Goal: Information Seeking & Learning: Learn about a topic

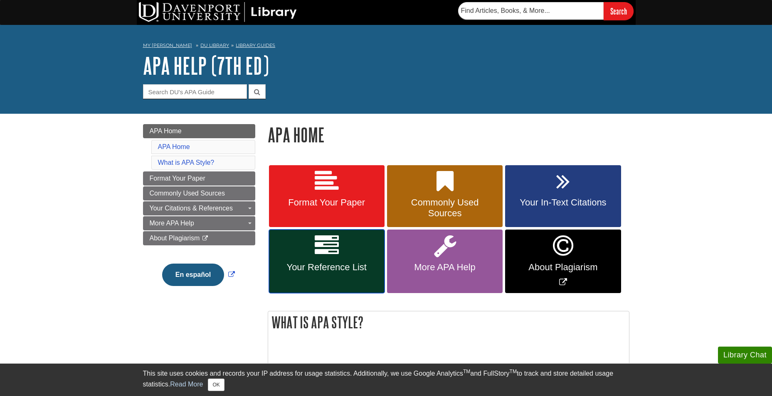
click at [326, 279] on link "Your Reference List" at bounding box center [327, 262] width 116 height 64
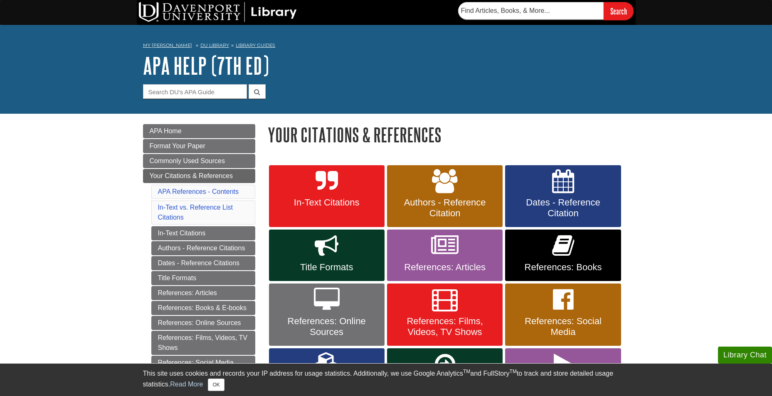
scroll to position [42, 0]
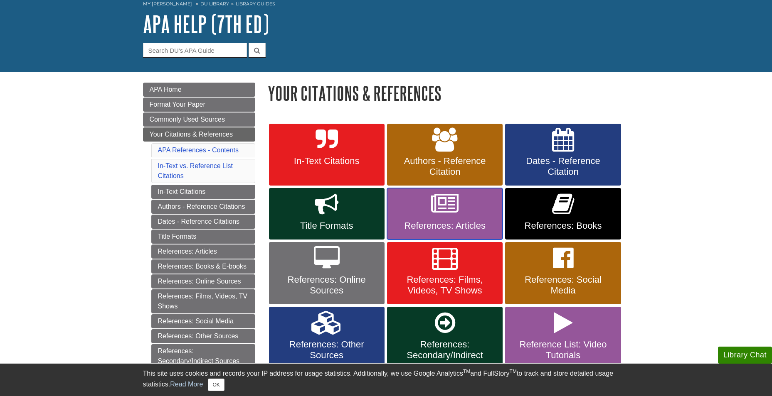
click at [444, 220] on link "References: Articles" at bounding box center [445, 214] width 116 height 52
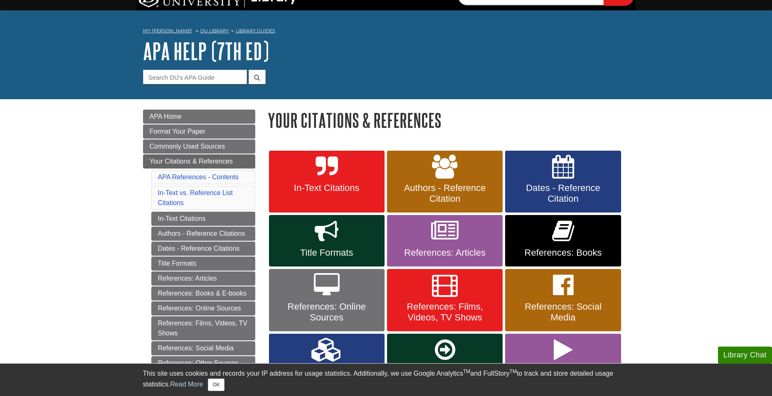
scroll to position [0, 0]
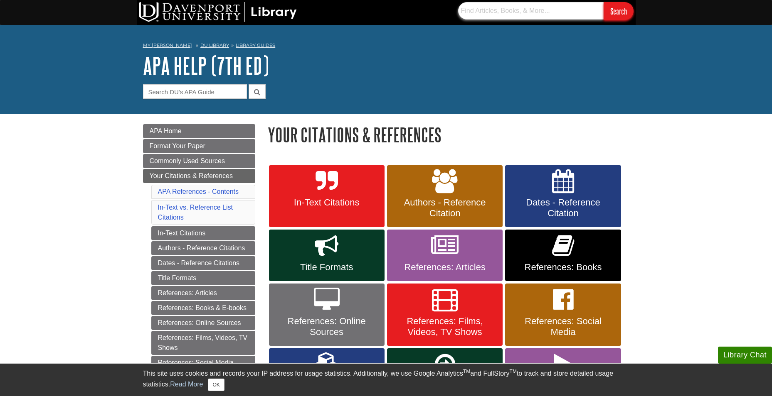
click at [483, 16] on input "text" at bounding box center [530, 10] width 145 height 17
type input "Case management"
click at [622, 9] on input "Search" at bounding box center [618, 11] width 30 height 18
